Goal: Task Accomplishment & Management: Use online tool/utility

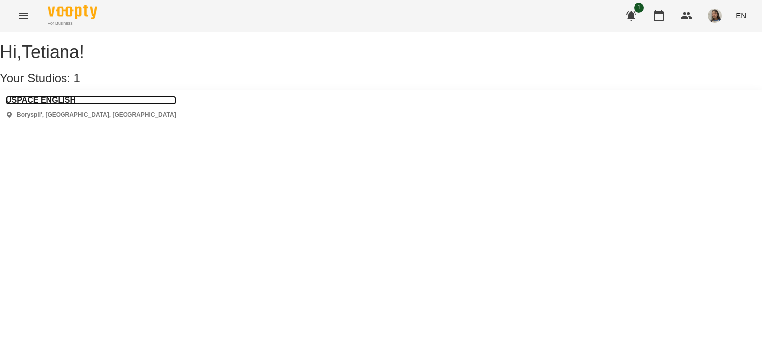
click at [76, 105] on h3 "USPACE ENGLISH" at bounding box center [91, 100] width 170 height 9
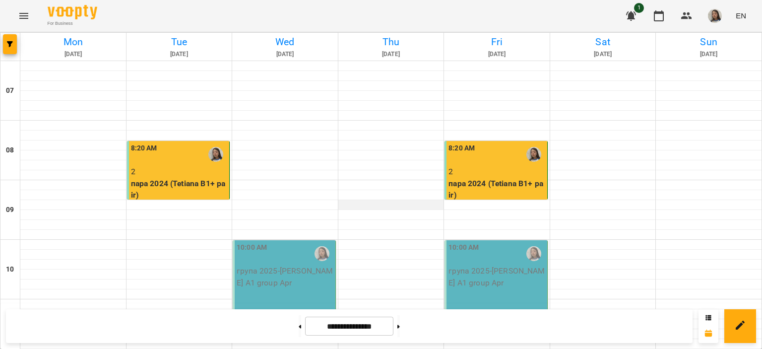
scroll to position [645, 0]
click at [400, 324] on icon at bounding box center [398, 326] width 2 height 4
type input "**********"
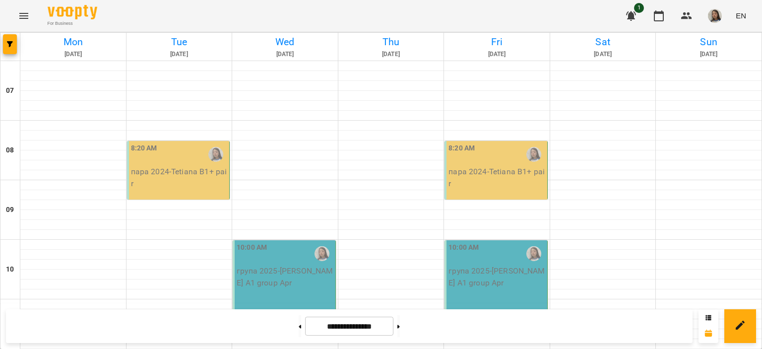
scroll to position [0, 0]
click at [180, 154] on div "8:20 AM" at bounding box center [179, 154] width 97 height 23
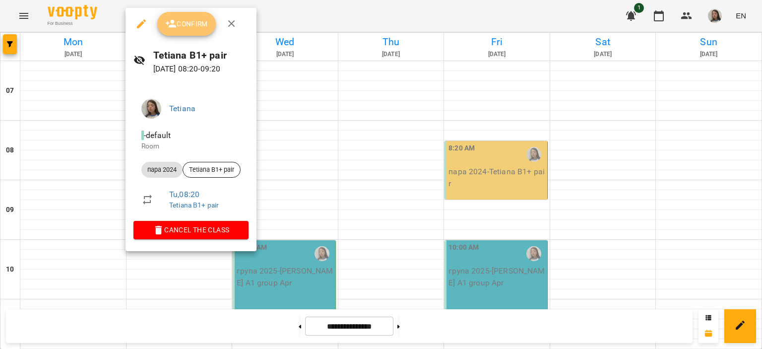
click at [181, 14] on button "Confirm" at bounding box center [186, 24] width 59 height 24
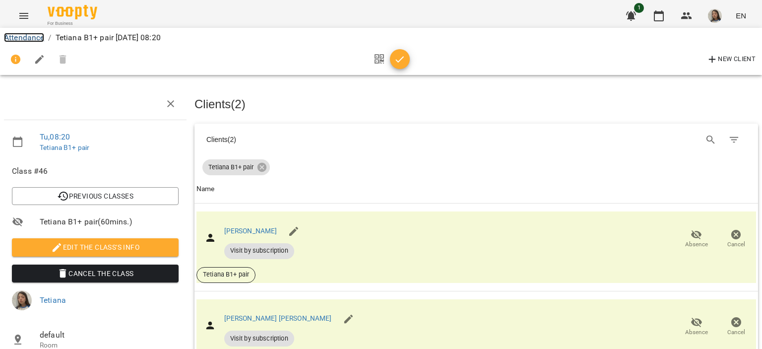
click at [33, 39] on link "Attendance" at bounding box center [24, 37] width 40 height 9
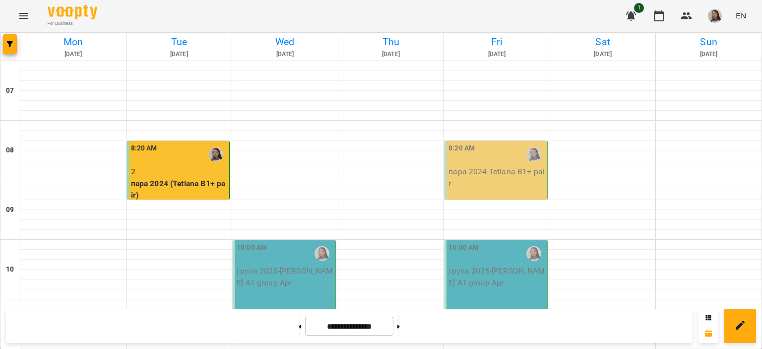
scroll to position [198, 0]
